Goal: Task Accomplishment & Management: Use online tool/utility

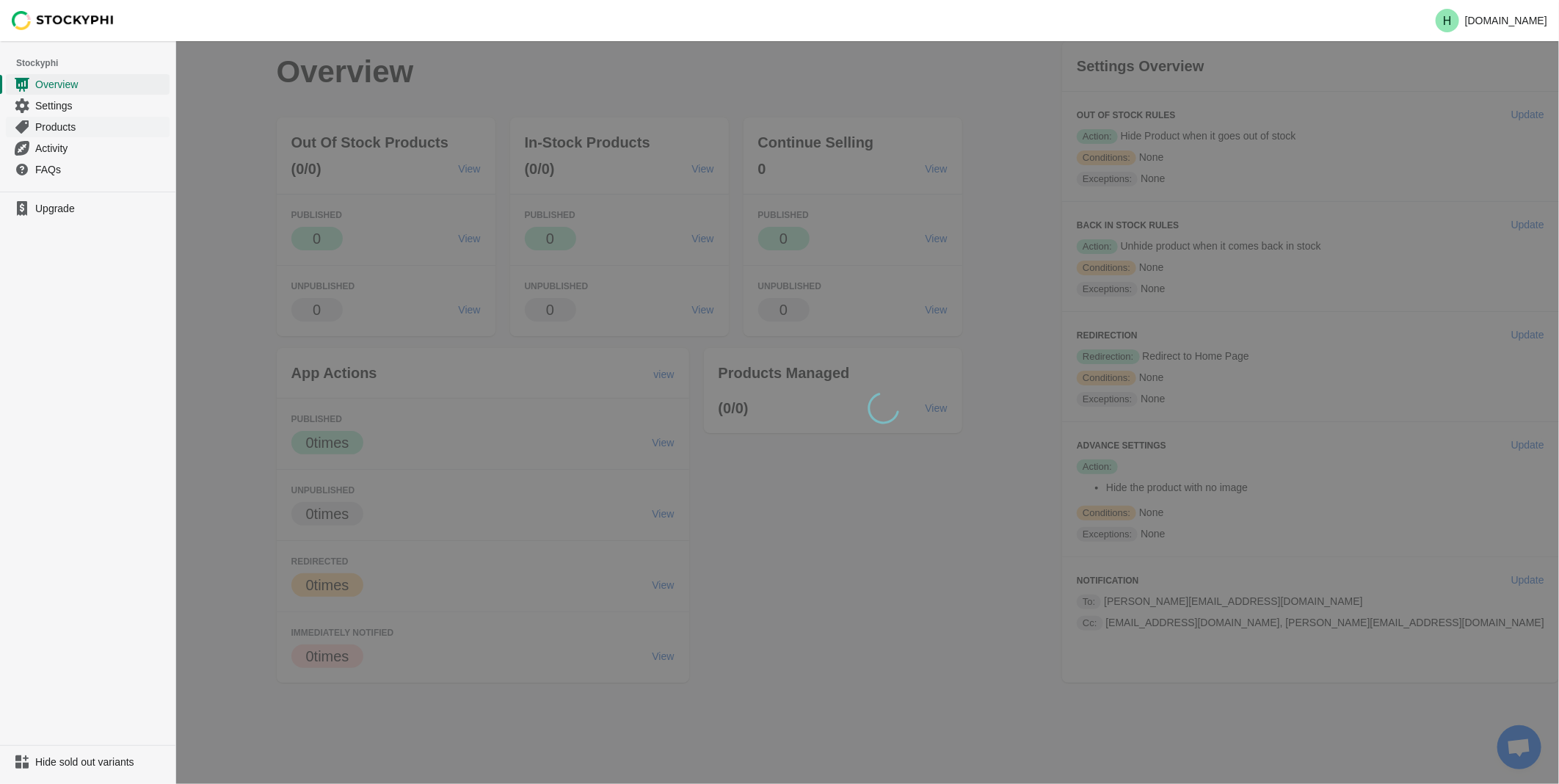
click at [46, 122] on span "Products" at bounding box center [100, 127] width 132 height 15
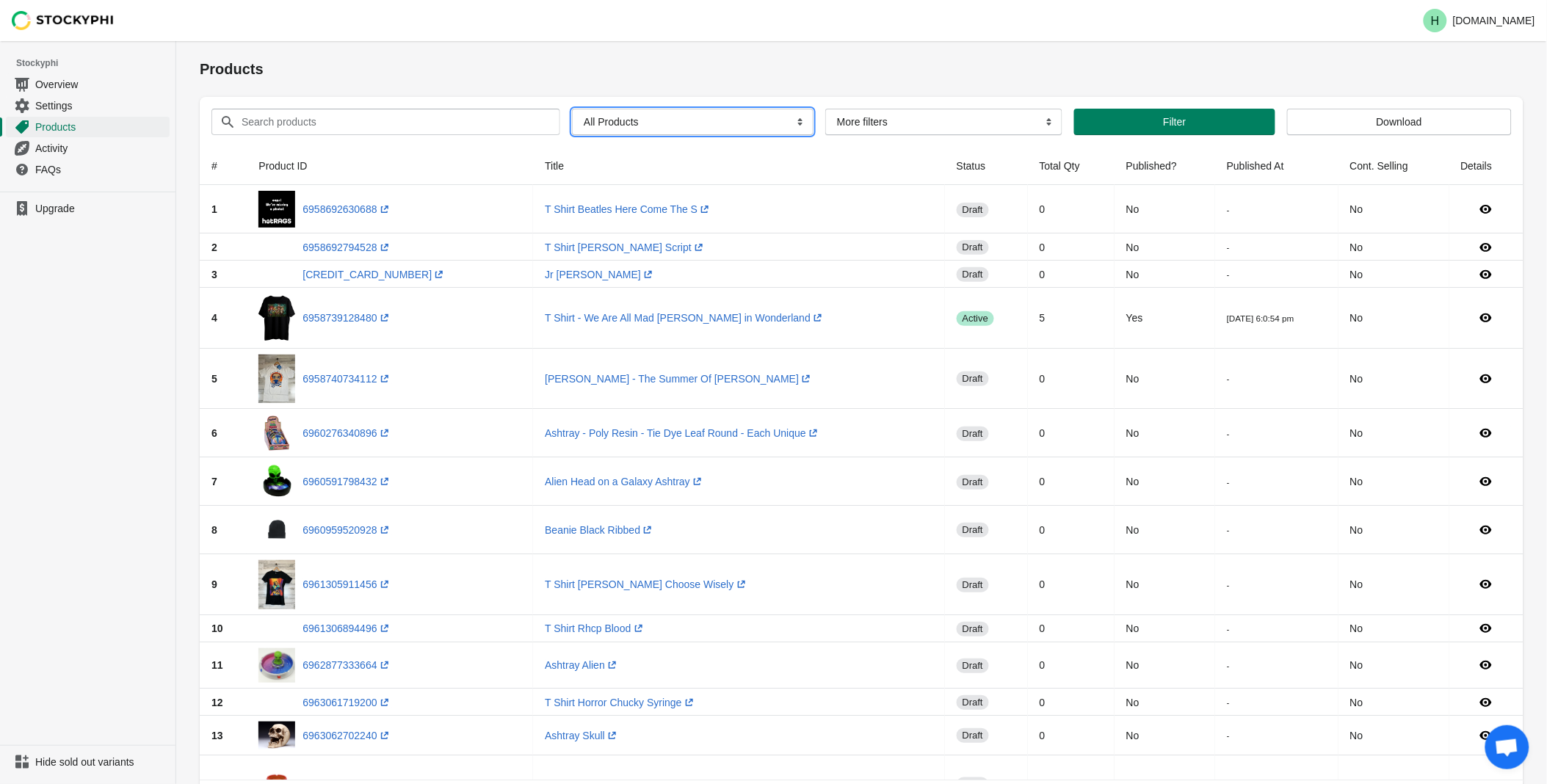
click at [794, 125] on select "All Products InStock InStock Published InStock Un-Published OOS OOS Published O…" at bounding box center [692, 122] width 241 height 26
select select "instock_has_no_image"
click at [572, 109] on select "All Products InStock InStock Published InStock Un-Published OOS OOS Published O…" at bounding box center [692, 122] width 241 height 26
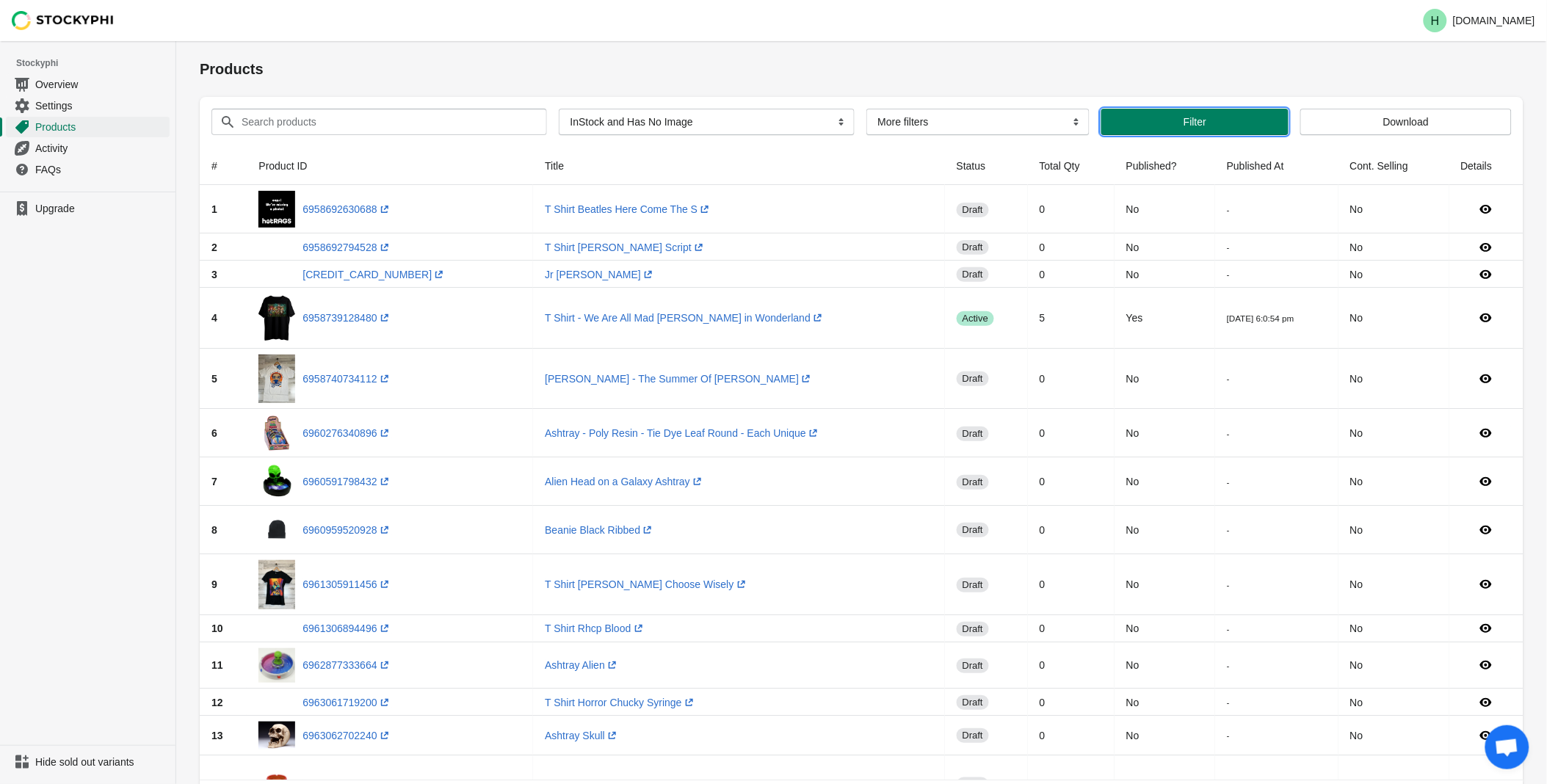
click at [1215, 121] on span "Filter" at bounding box center [1195, 121] width 164 height 12
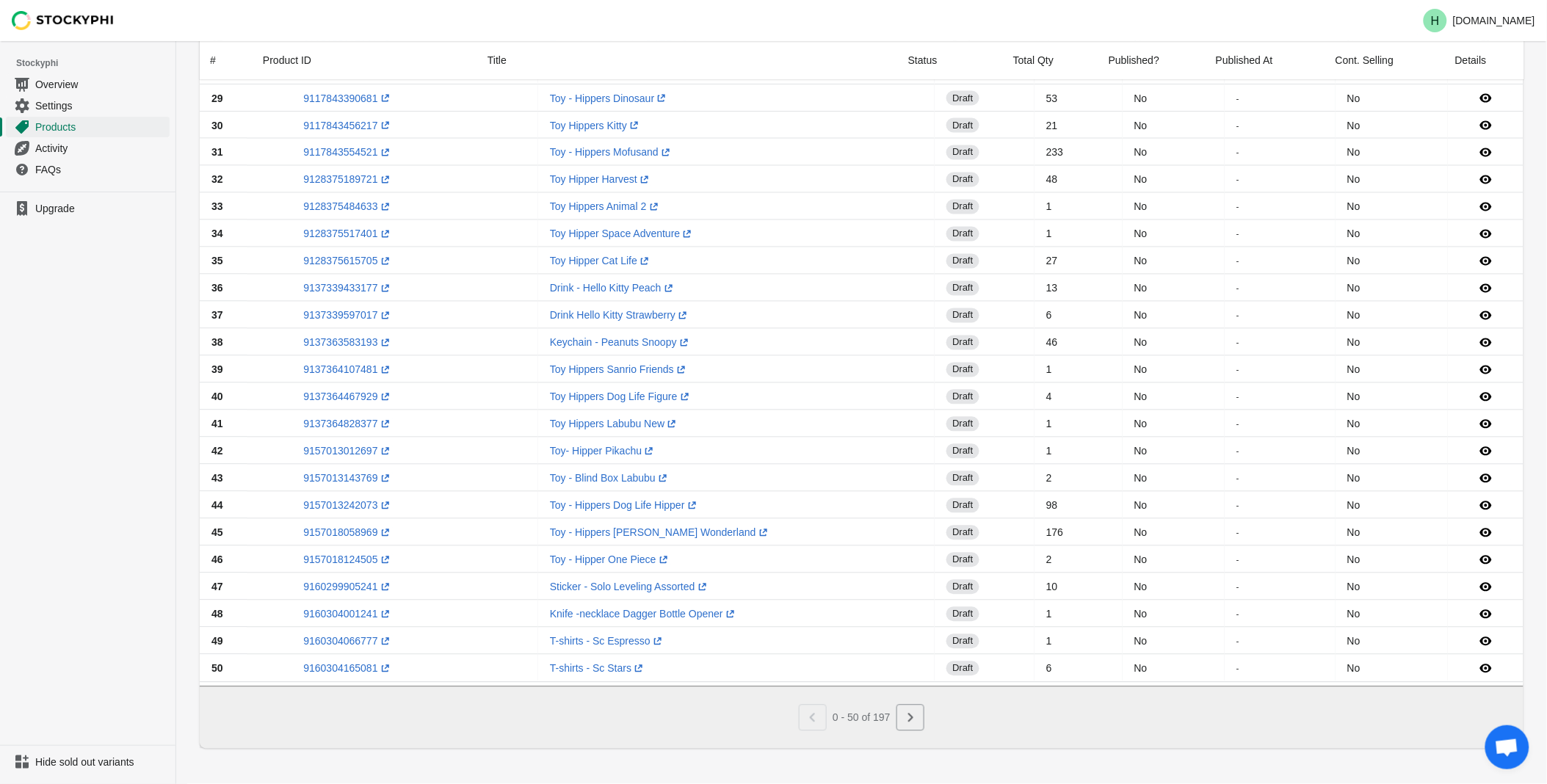
scroll to position [869, 0]
click at [913, 719] on icon "Next" at bounding box center [911, 717] width 5 height 9
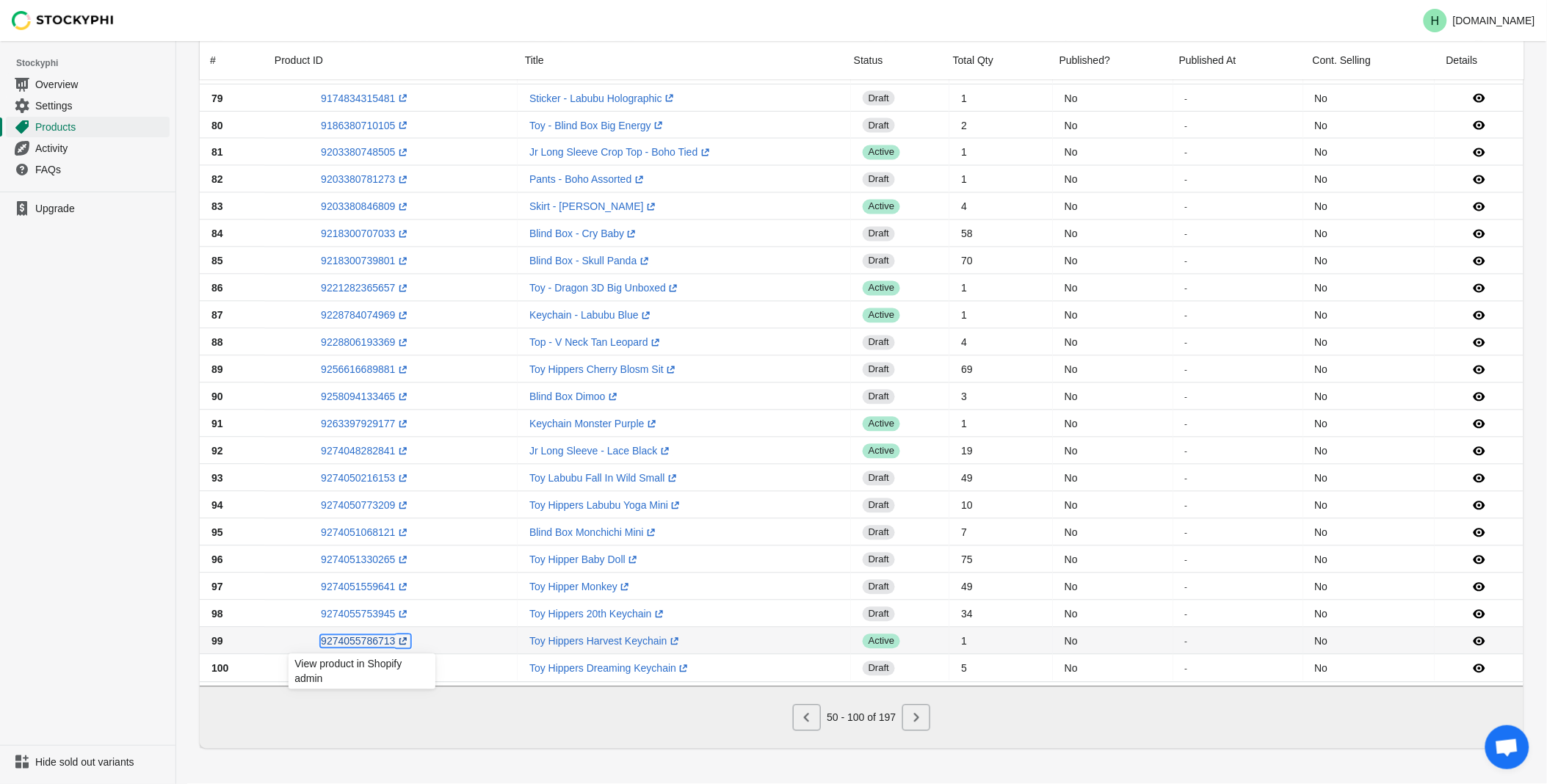
click at [363, 638] on link "9274055786713 (opens a new window)" at bounding box center [365, 641] width 89 height 12
click at [922, 720] on icon "Next" at bounding box center [916, 717] width 15 height 15
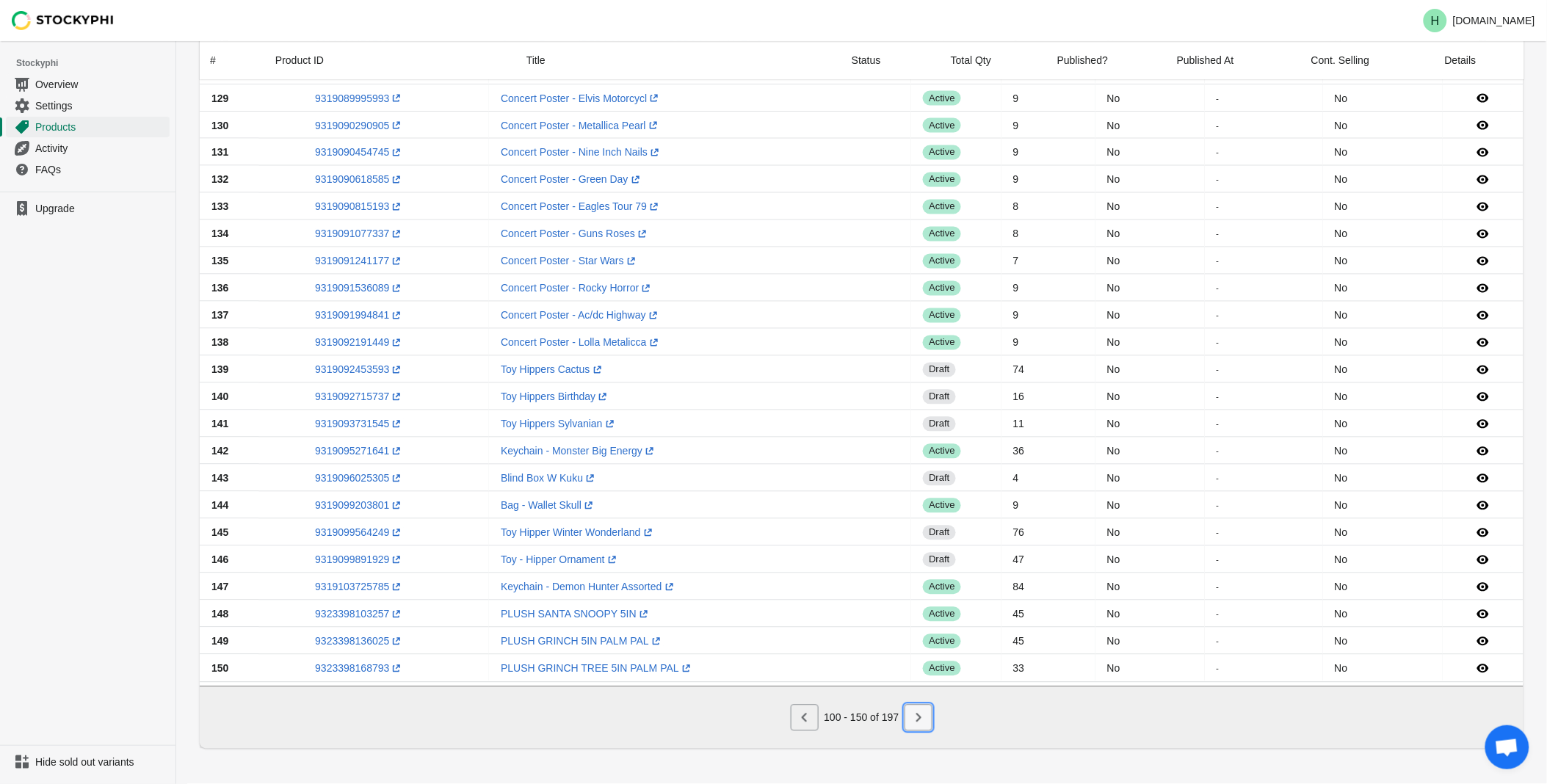
click at [921, 721] on icon "Next" at bounding box center [918, 717] width 15 height 15
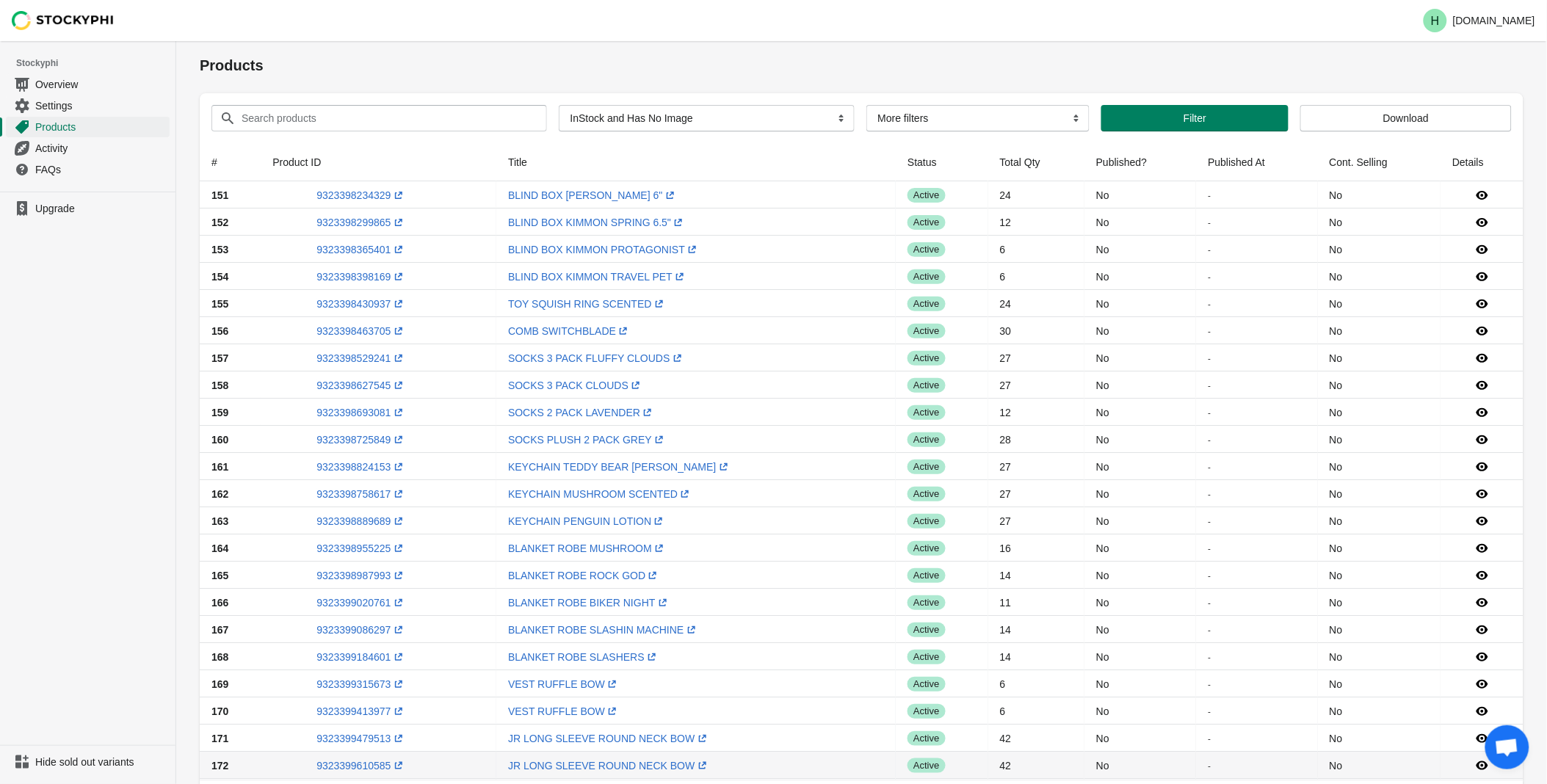
scroll to position [0, 0]
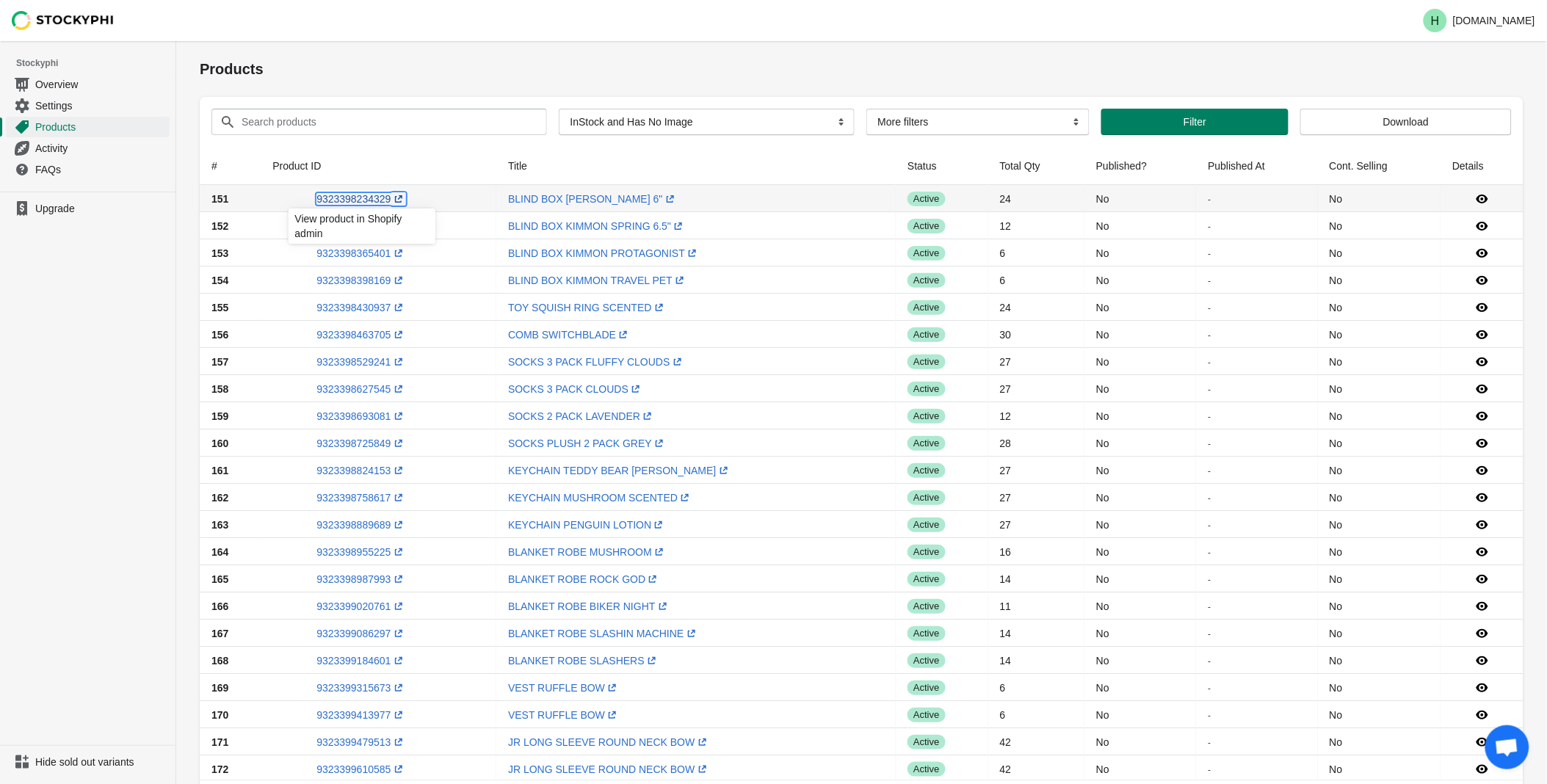
click at [348, 197] on link "9323398234329 (opens a new window)" at bounding box center [361, 199] width 89 height 12
click at [349, 226] on link "9323398299865 (opens a new window)" at bounding box center [361, 226] width 89 height 12
click at [361, 251] on link "9323398365401 (opens a new window)" at bounding box center [361, 253] width 89 height 12
click at [137, 264] on ul "Upgrade" at bounding box center [87, 468] width 175 height 554
click at [363, 282] on link "9323398398169 (opens a new window)" at bounding box center [361, 280] width 89 height 12
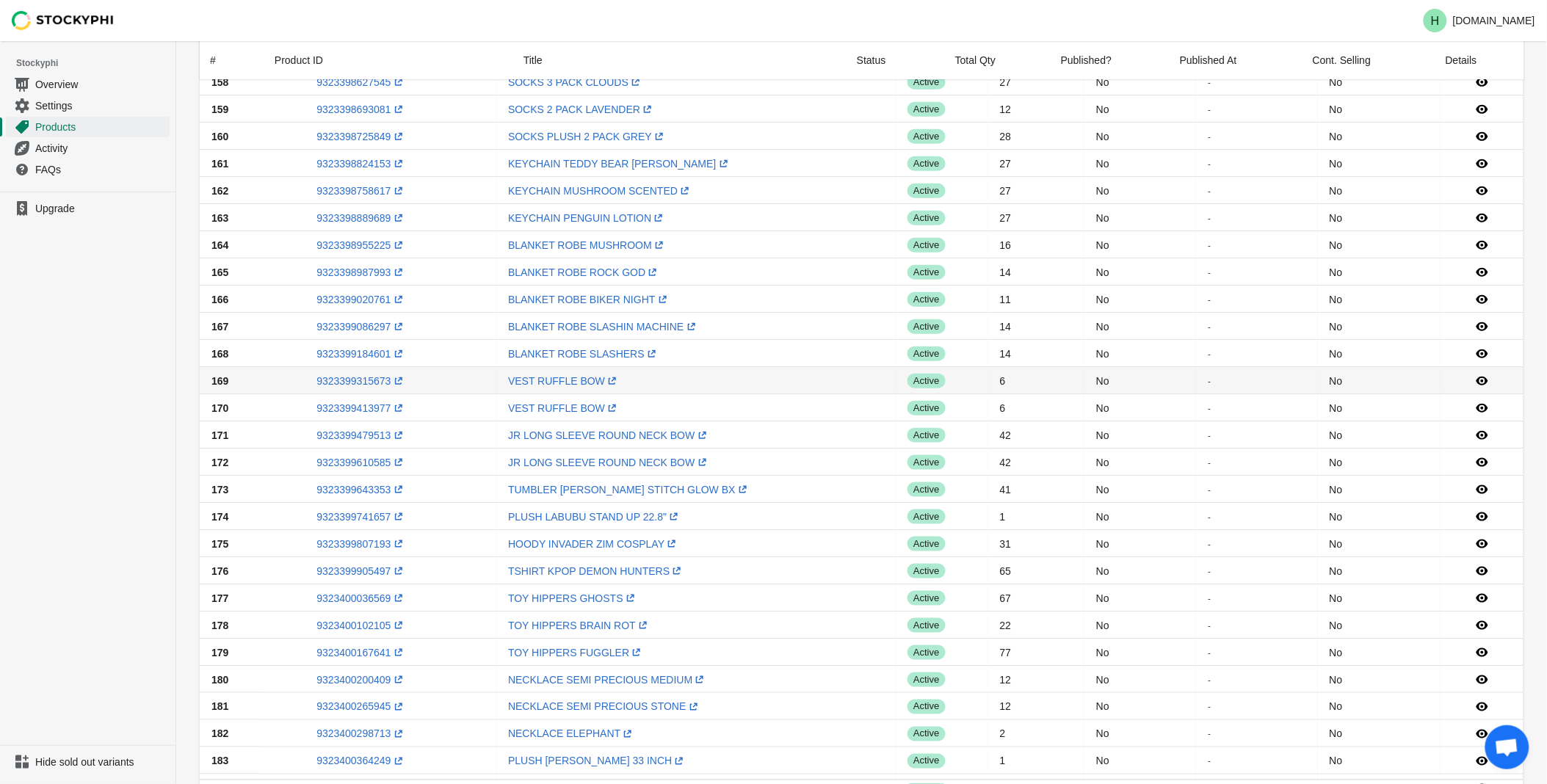
scroll to position [407, 0]
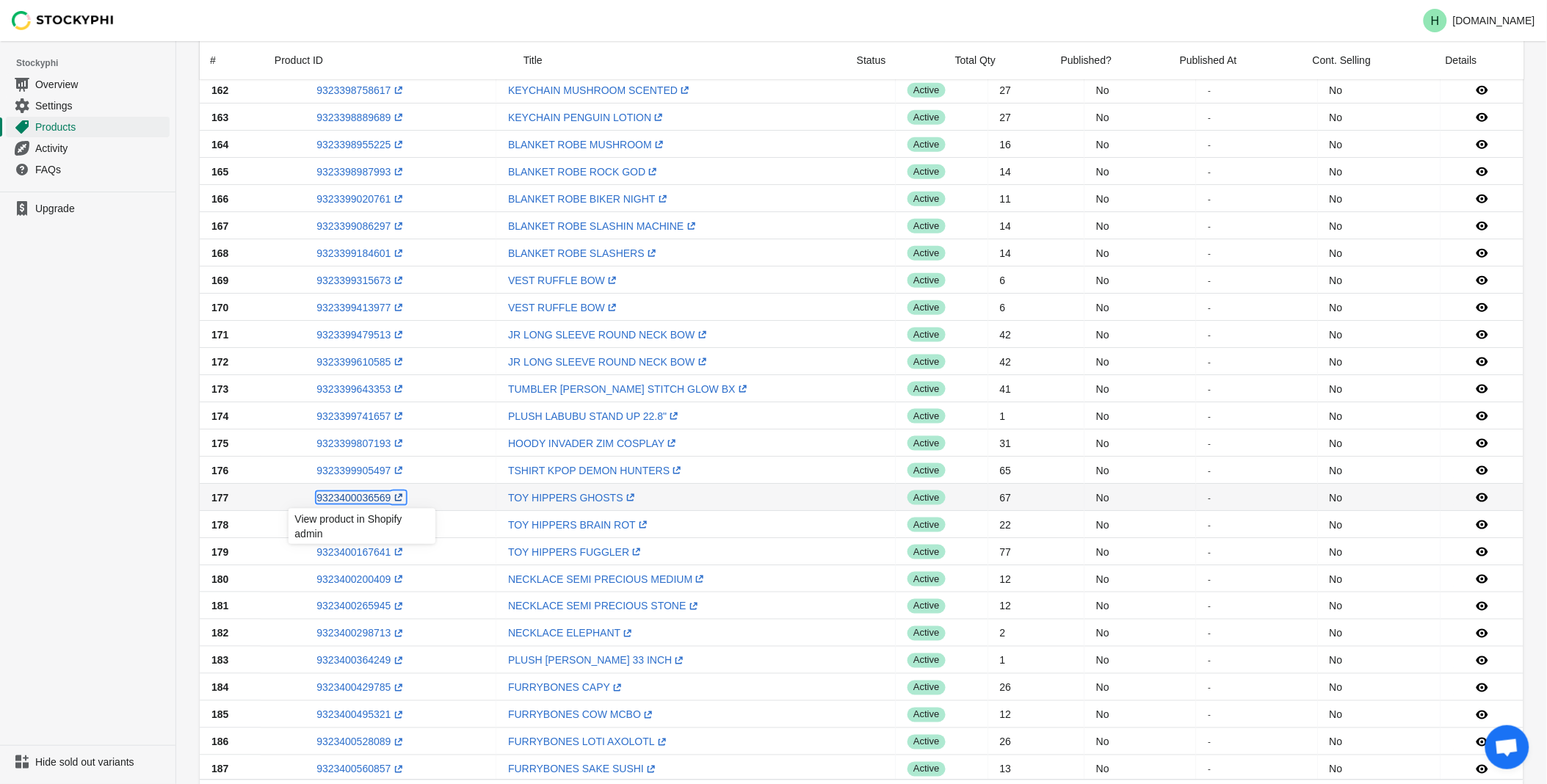
click at [355, 496] on link "9323400036569 (opens a new window)" at bounding box center [361, 497] width 89 height 12
click at [96, 468] on ul "Upgrade" at bounding box center [87, 468] width 175 height 554
click at [355, 526] on link "9323400102105 (opens a new window)" at bounding box center [361, 524] width 89 height 12
click at [129, 522] on ul "Upgrade" at bounding box center [87, 468] width 175 height 554
click at [365, 552] on link "9323400167641 (opens a new window)" at bounding box center [361, 551] width 89 height 12
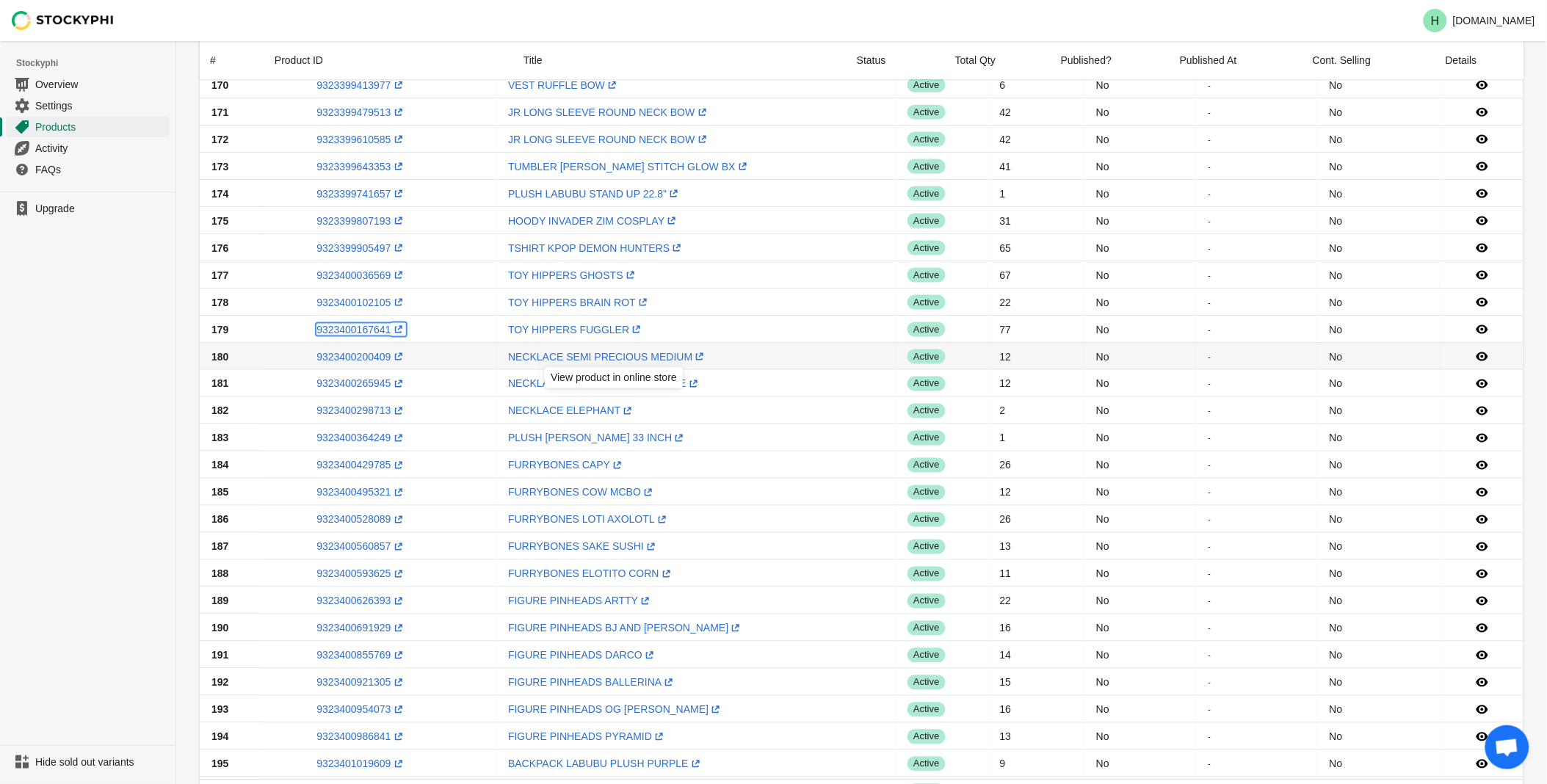
scroll to position [787, 0]
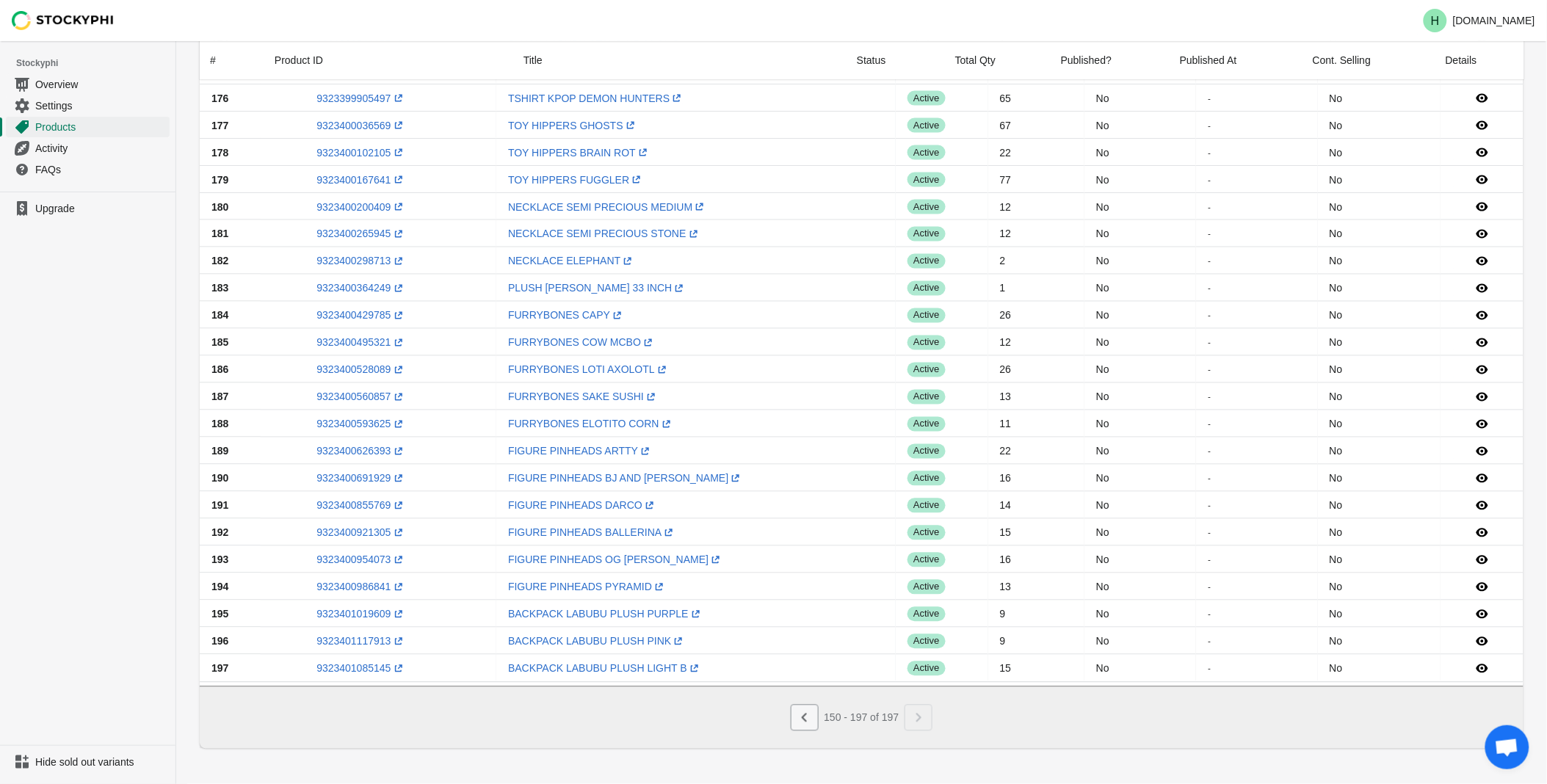
click at [810, 722] on icon "Previous" at bounding box center [805, 717] width 15 height 15
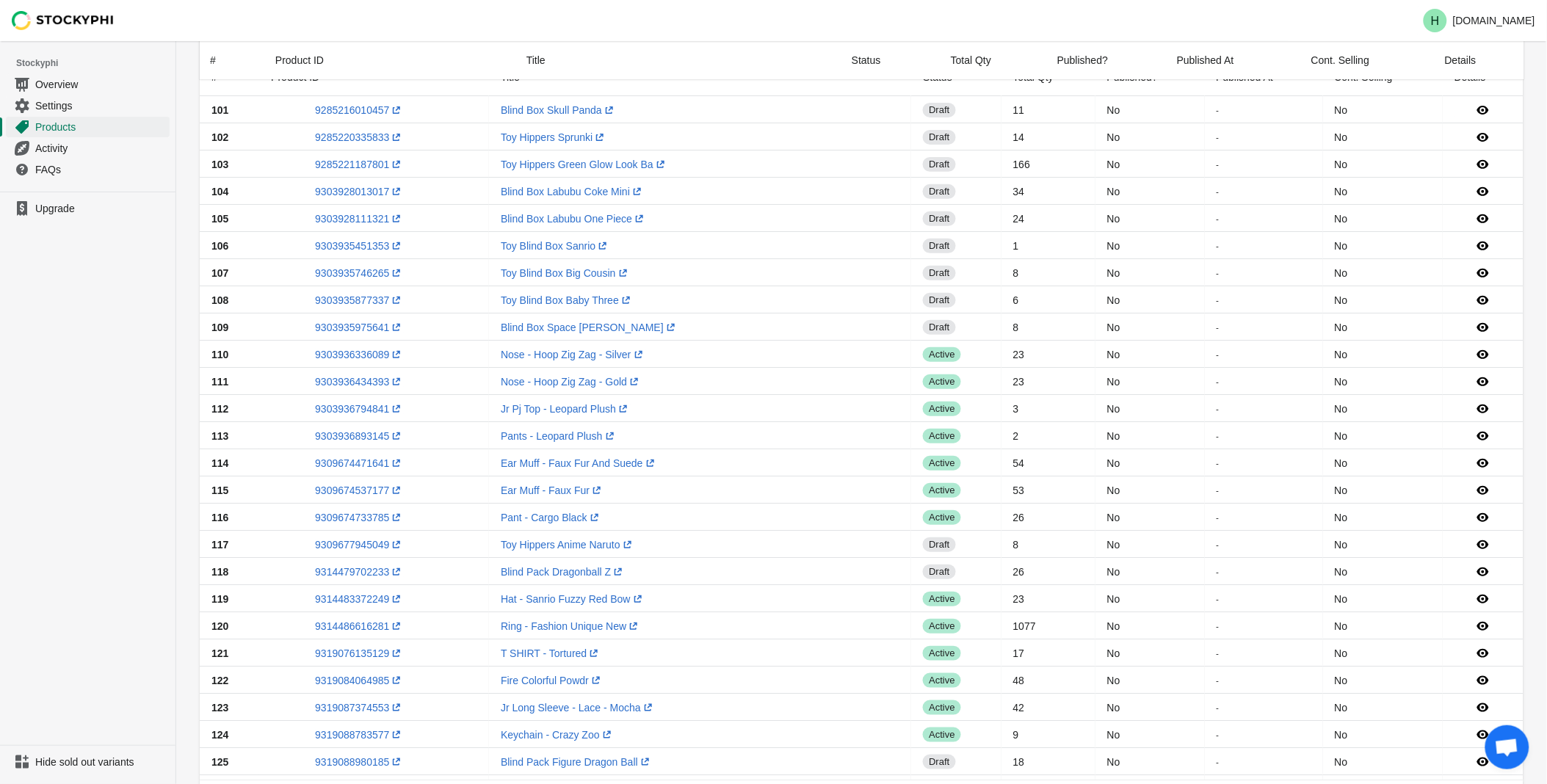
scroll to position [0, 0]
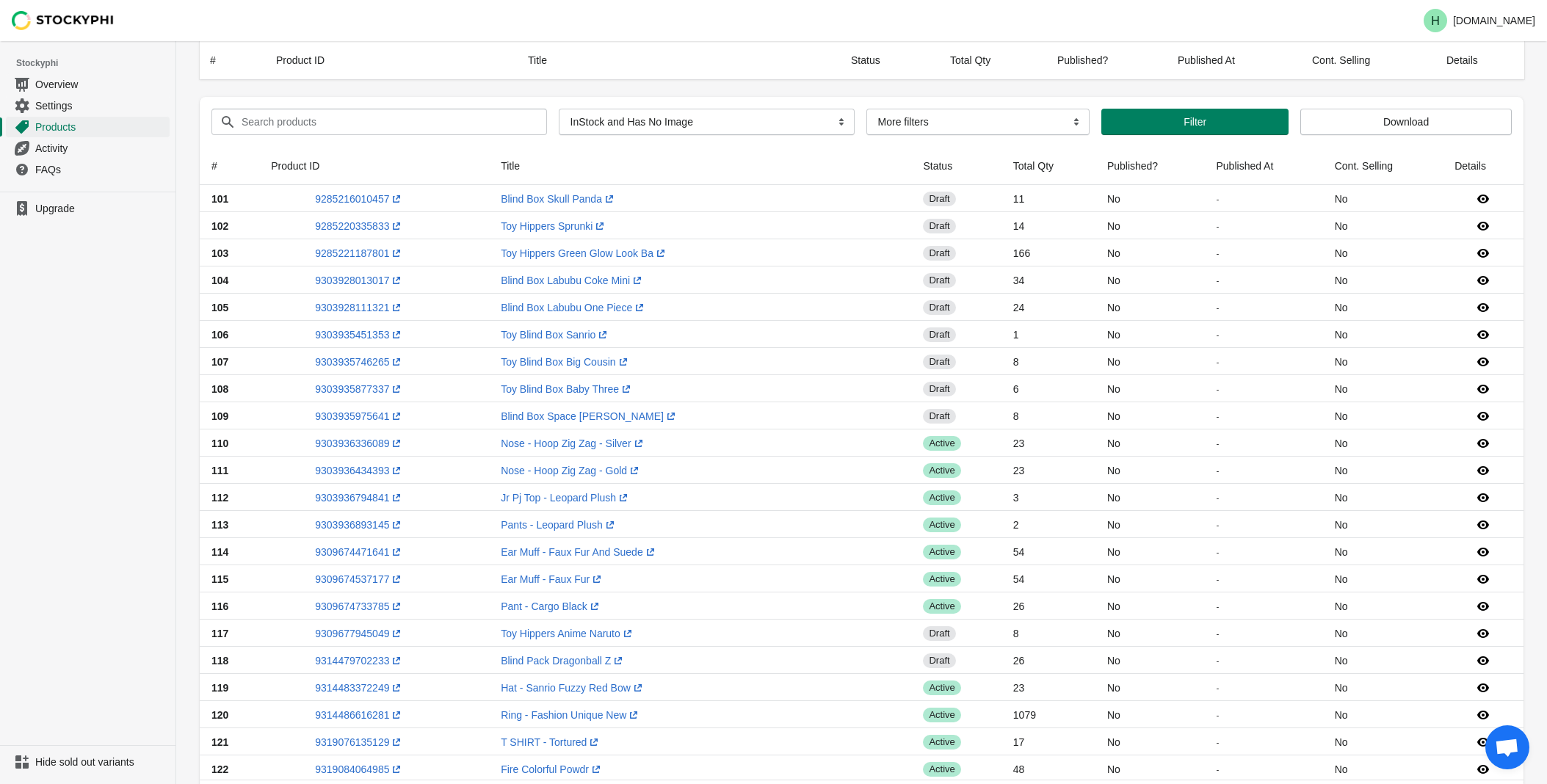
select select "instock_has_no_image"
